Goal: Task Accomplishment & Management: Complete application form

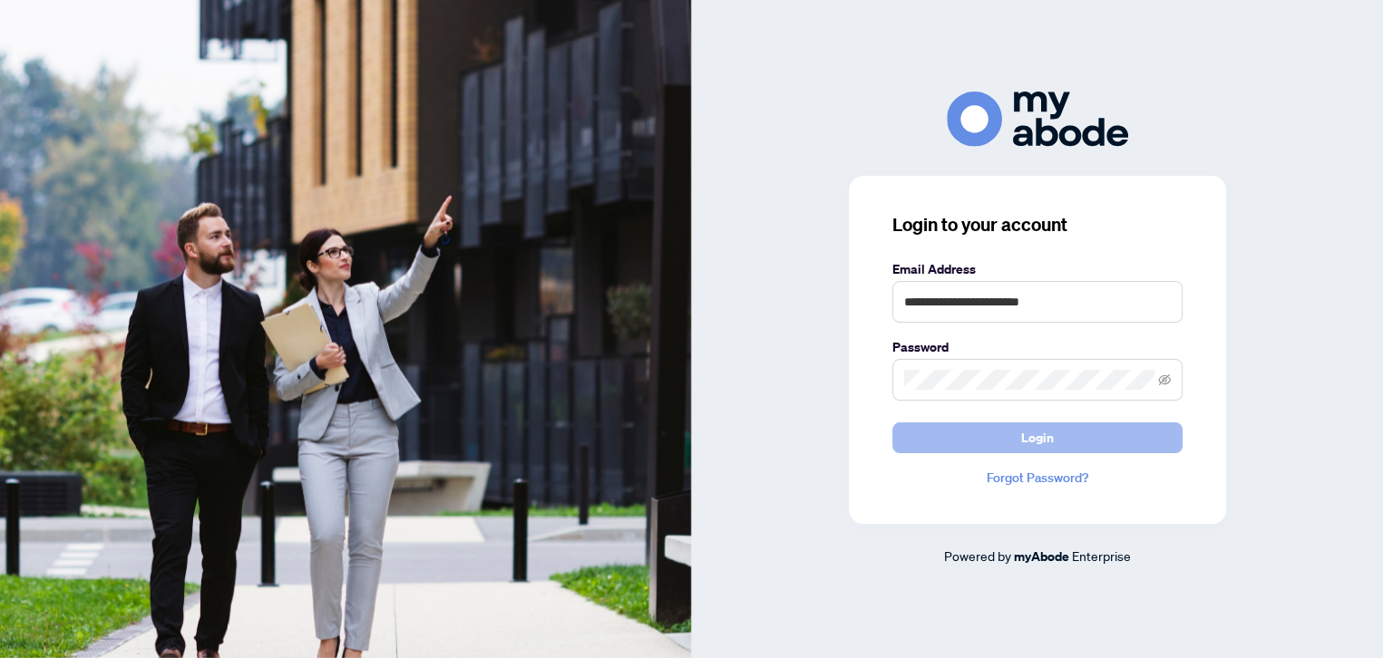
click at [1049, 443] on span "Login" at bounding box center [1037, 438] width 33 height 29
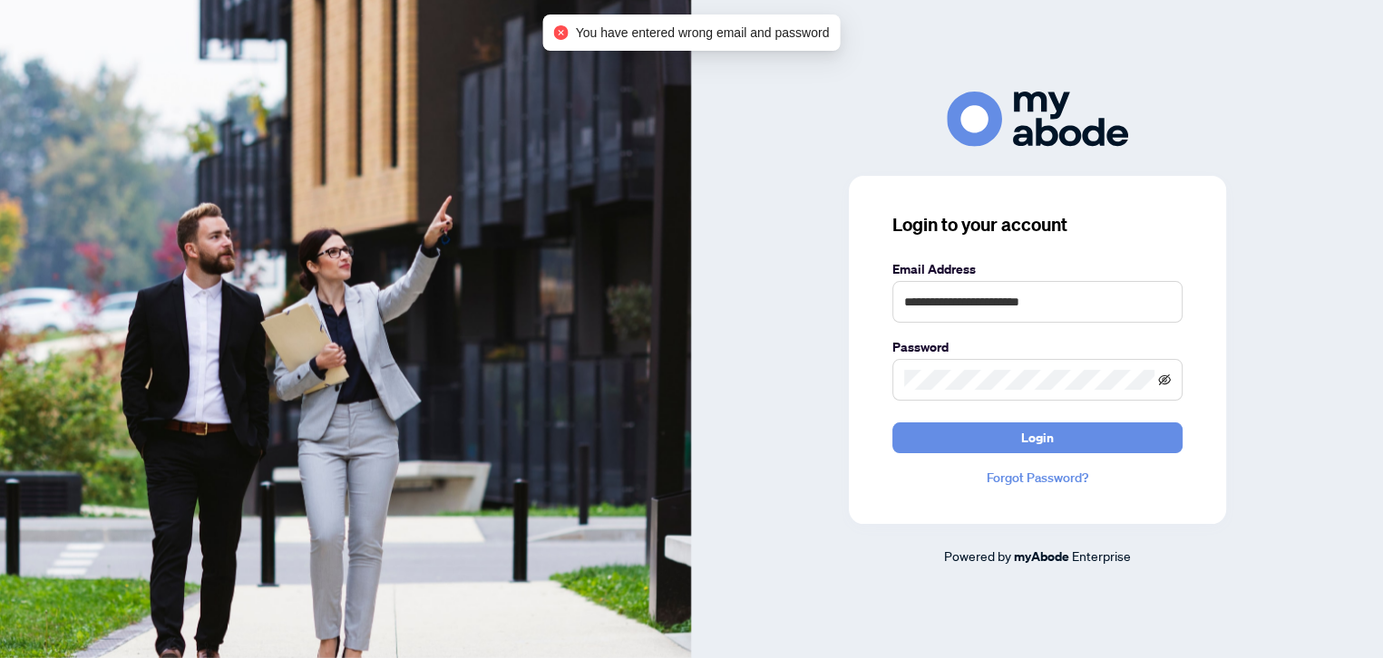
click at [1165, 380] on icon "eye-invisible" at bounding box center [1164, 380] width 13 height 11
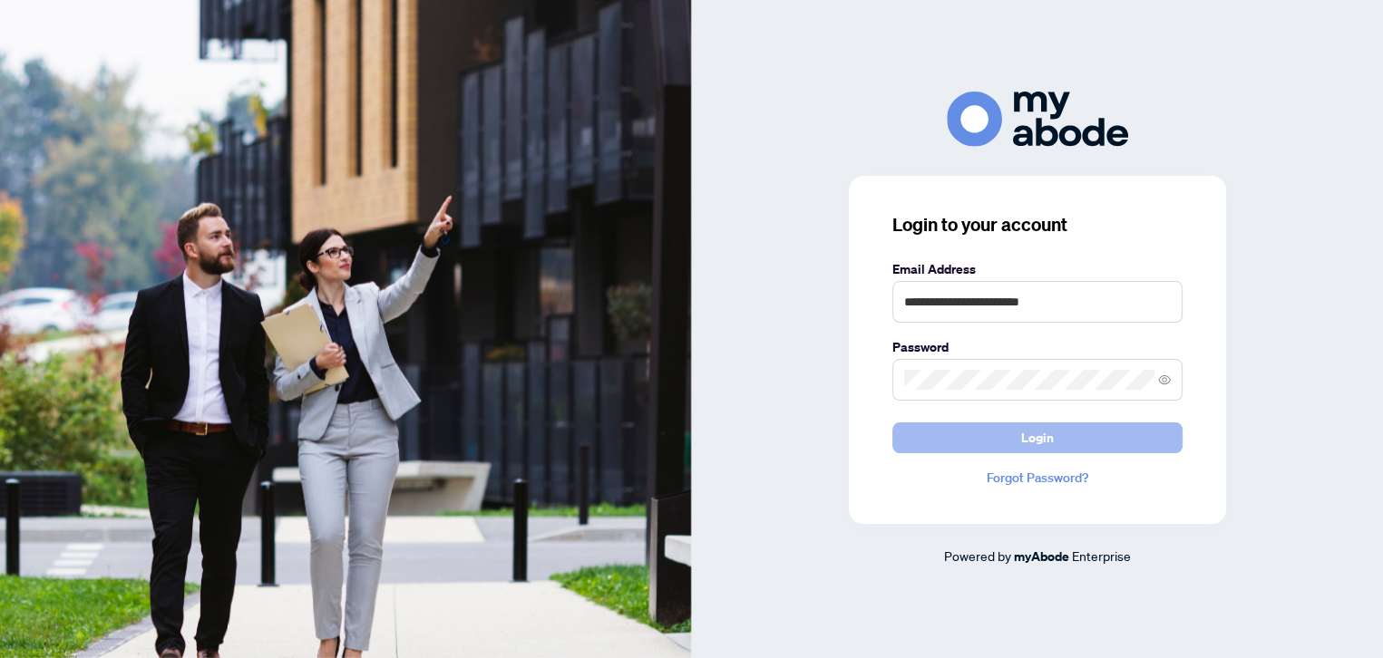
click at [1060, 435] on button "Login" at bounding box center [1037, 438] width 290 height 31
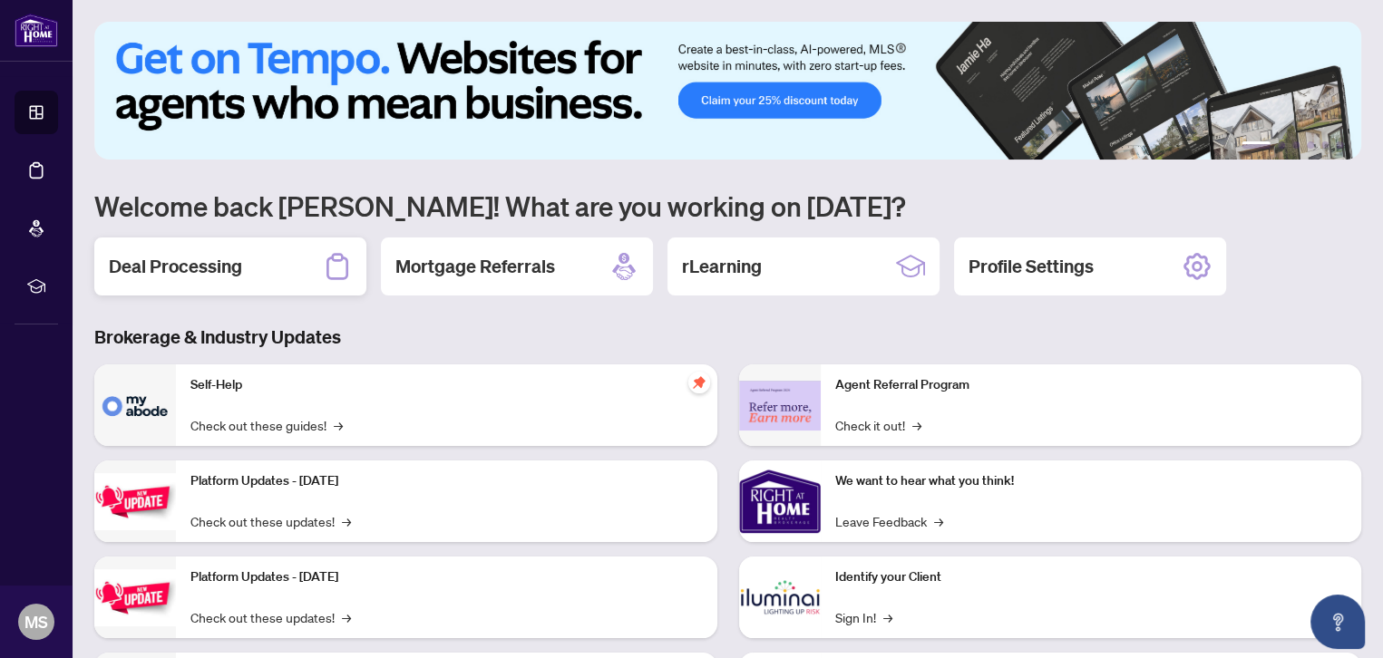
click at [288, 257] on div "Deal Processing" at bounding box center [230, 267] width 272 height 58
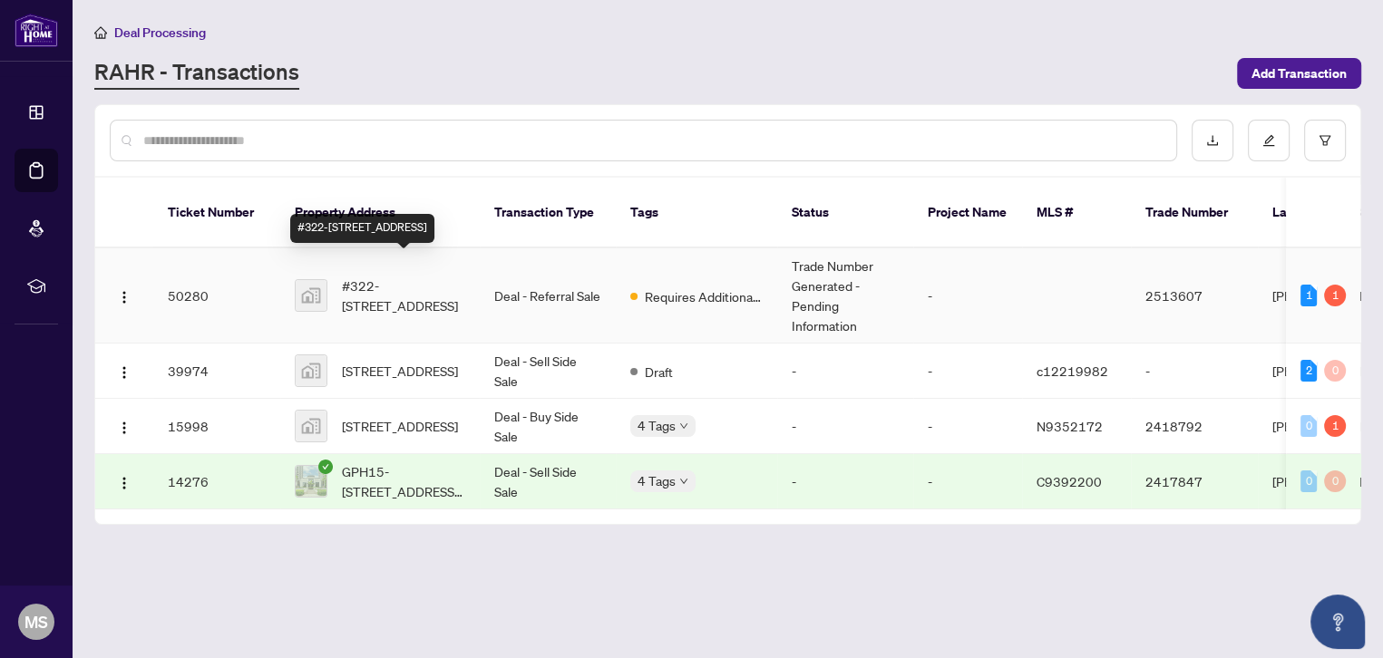
click at [385, 276] on span "#322-[STREET_ADDRESS]" at bounding box center [403, 296] width 123 height 40
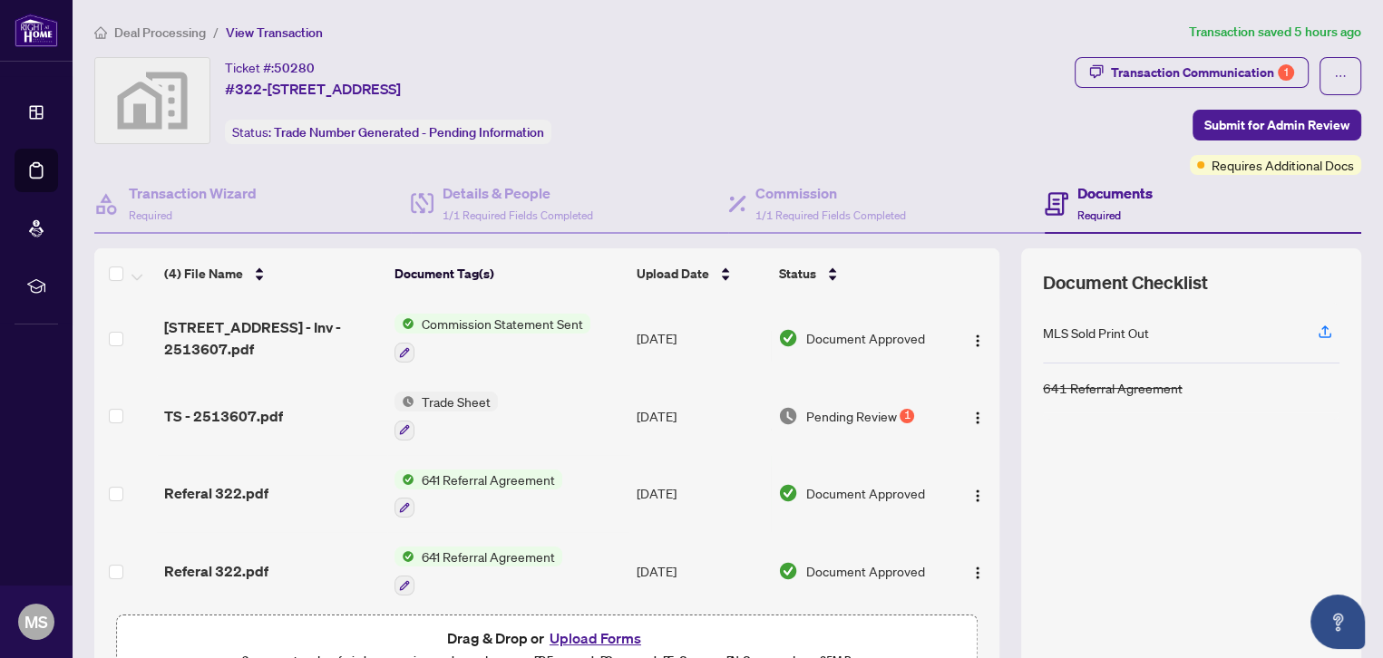
click at [479, 396] on span "Trade Sheet" at bounding box center [455, 402] width 83 height 20
click at [570, 423] on td "Trade Sheet" at bounding box center [508, 416] width 242 height 78
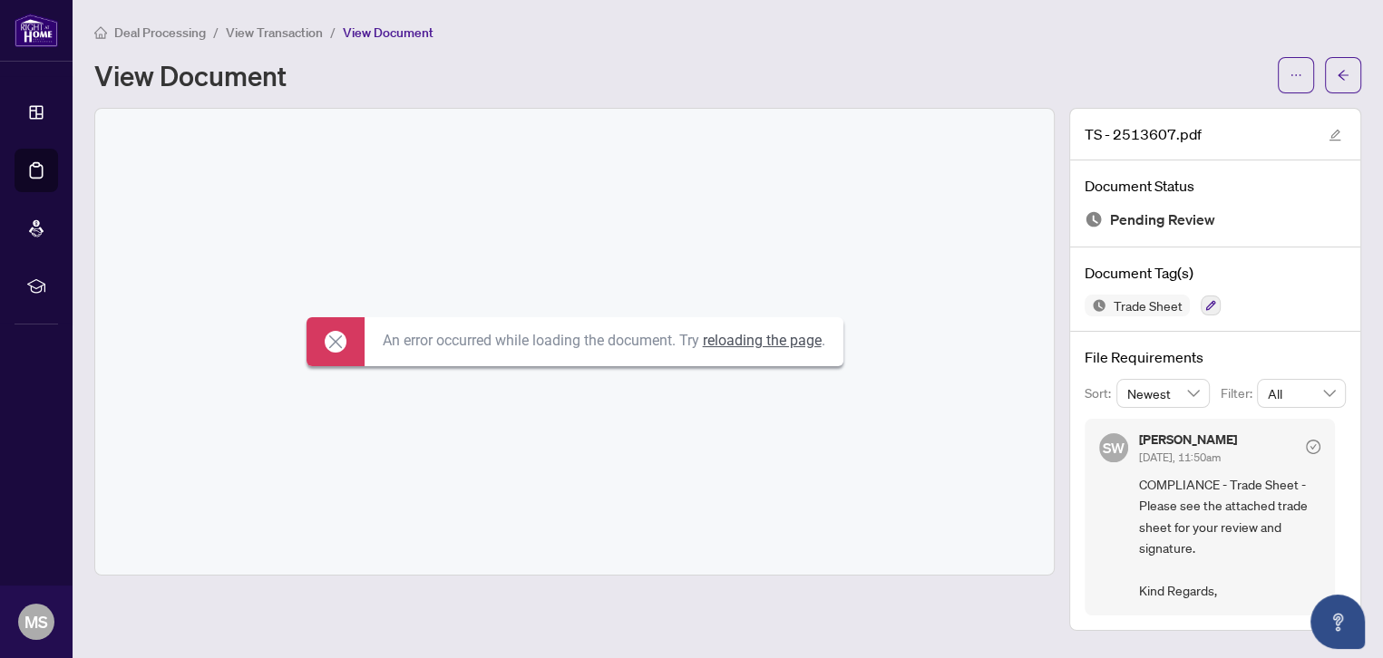
click at [762, 343] on link "reloading the page" at bounding box center [762, 340] width 119 height 17
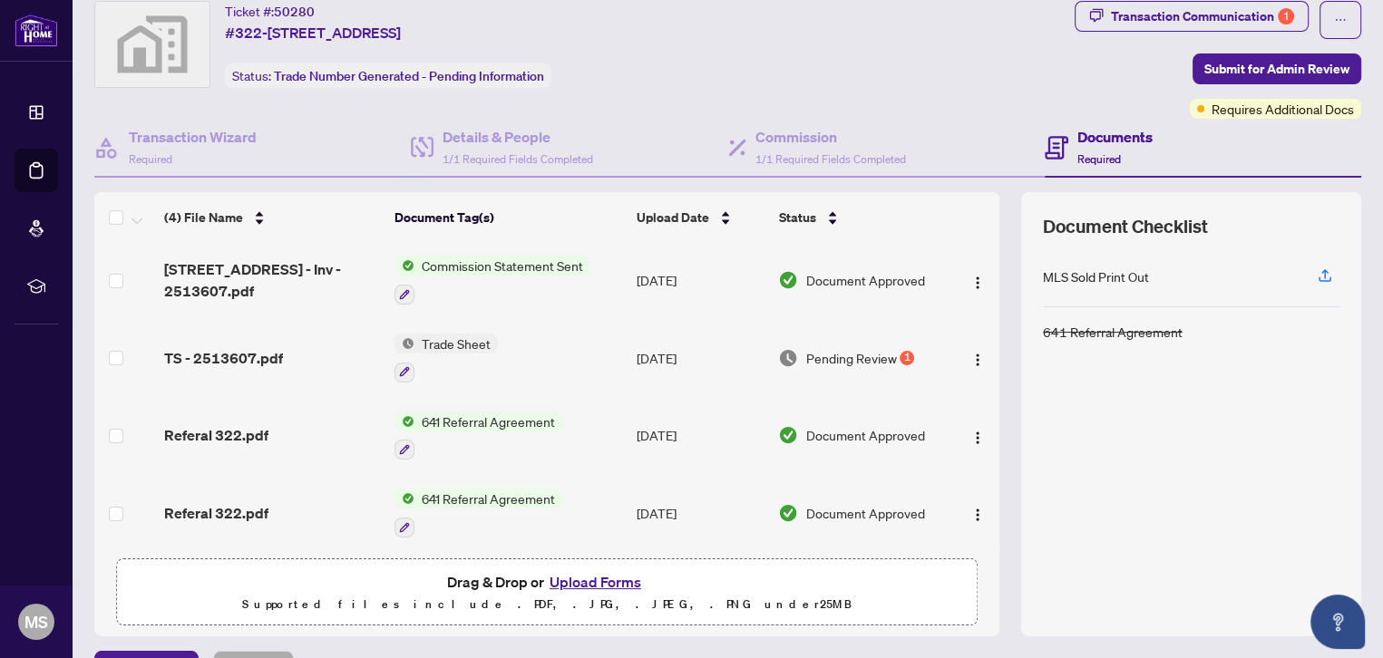
scroll to position [100, 0]
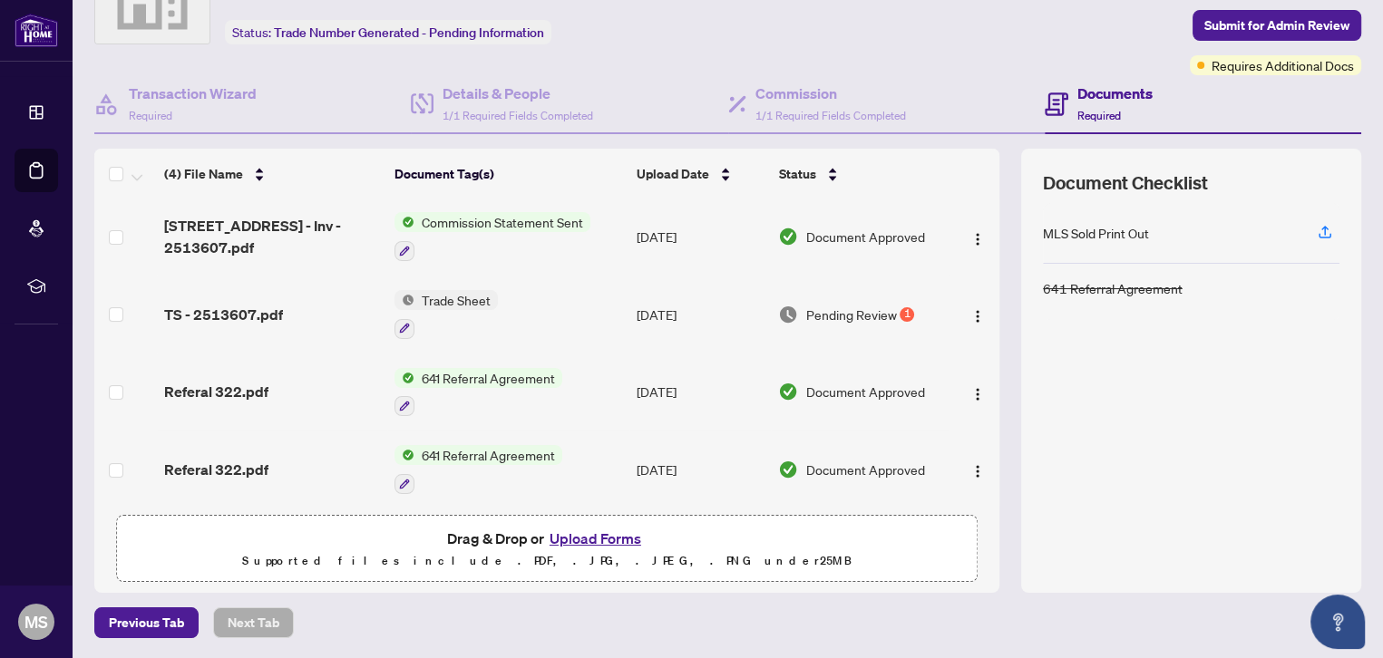
click at [611, 539] on button "Upload Forms" at bounding box center [595, 539] width 102 height 24
click at [609, 535] on button "Upload Forms" at bounding box center [595, 539] width 102 height 24
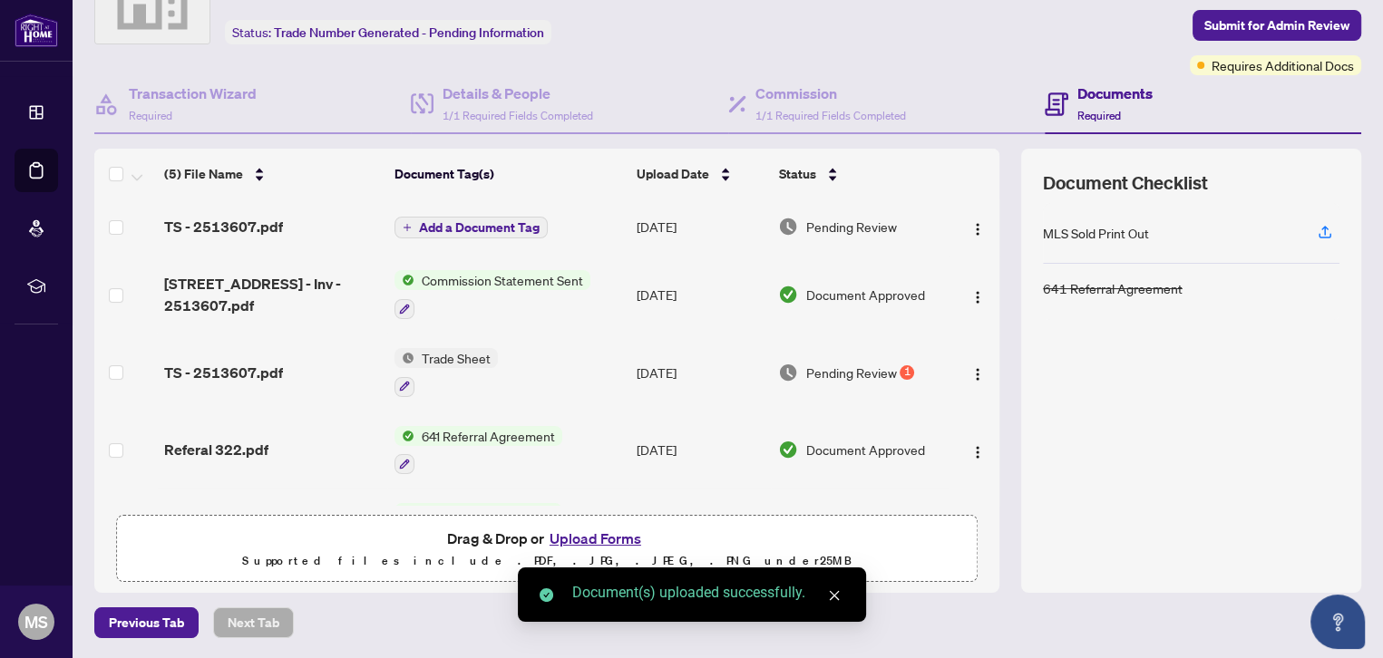
scroll to position [60, 0]
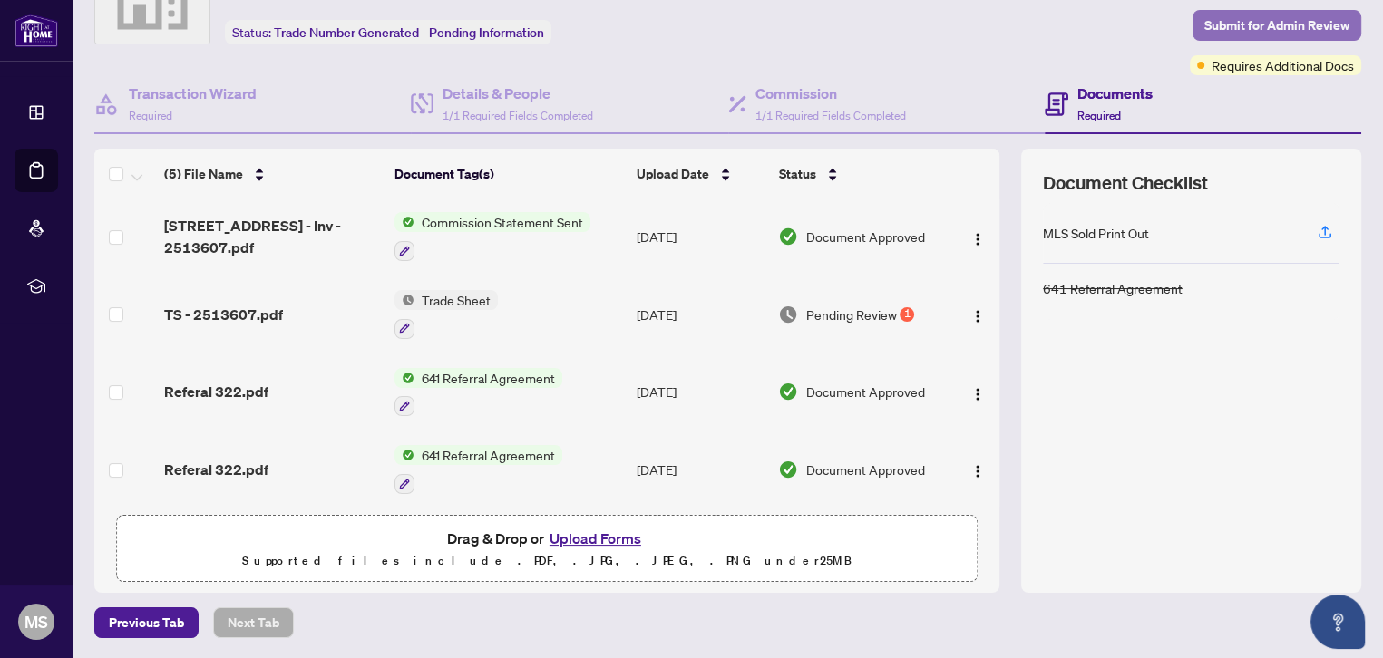
click at [1261, 24] on span "Submit for Admin Review" at bounding box center [1276, 25] width 145 height 29
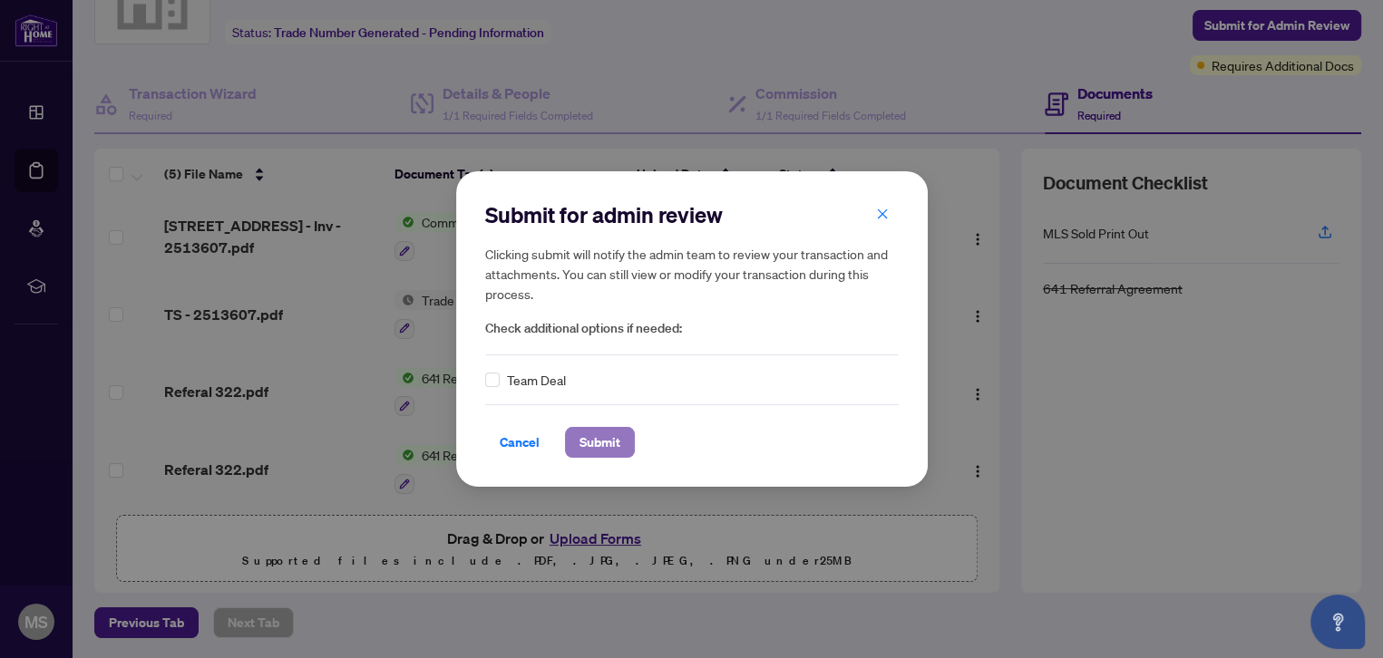
click at [590, 441] on span "Submit" at bounding box center [600, 442] width 41 height 29
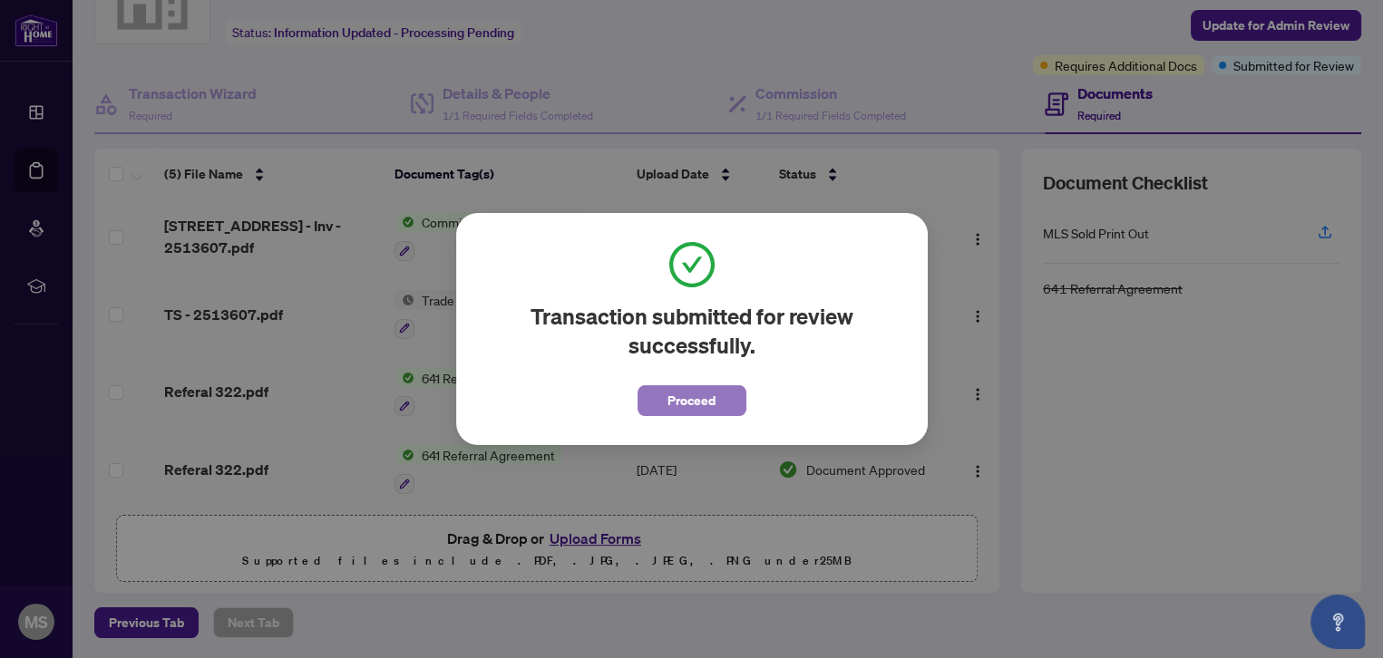
click at [677, 404] on span "Proceed" at bounding box center [692, 400] width 48 height 29
